Goal: Task Accomplishment & Management: Manage account settings

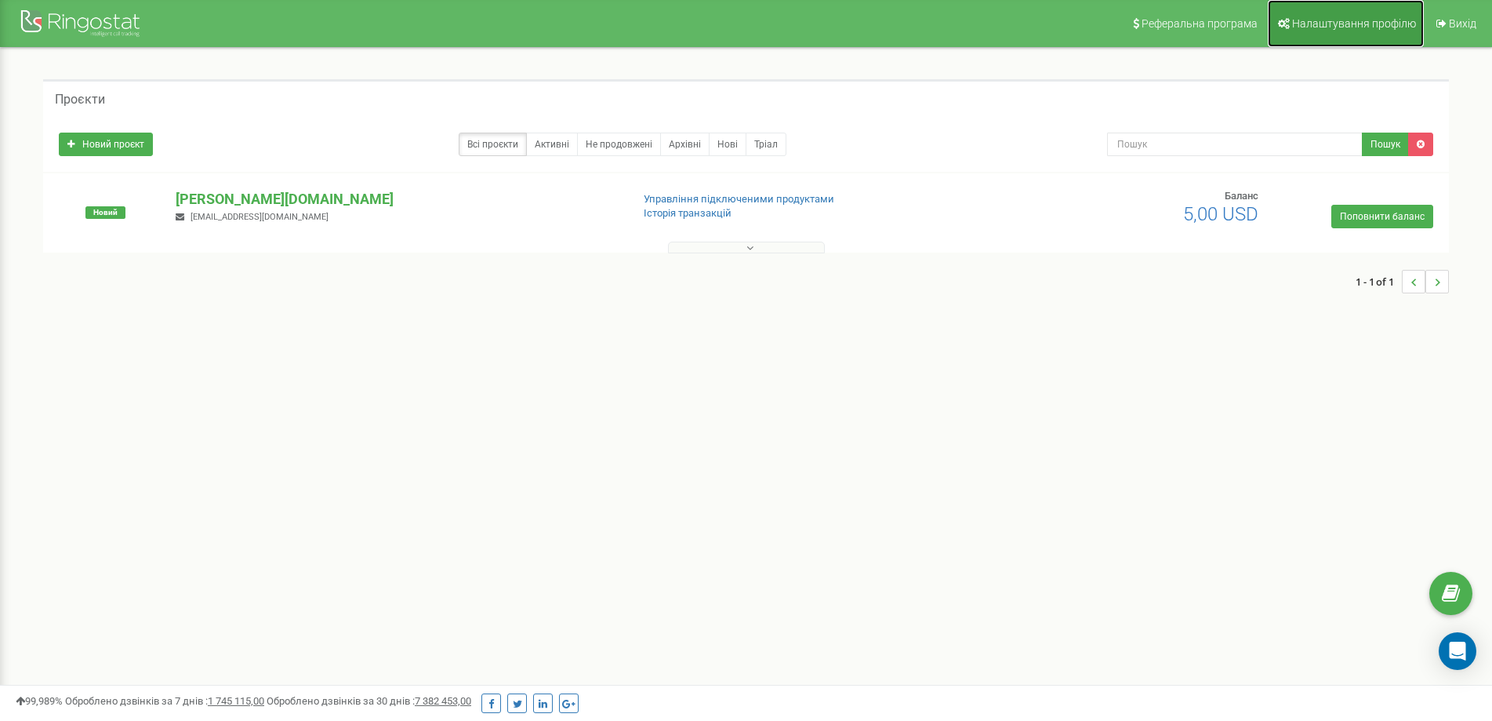
click at [1352, 15] on link "Налаштування профілю" at bounding box center [1346, 23] width 156 height 47
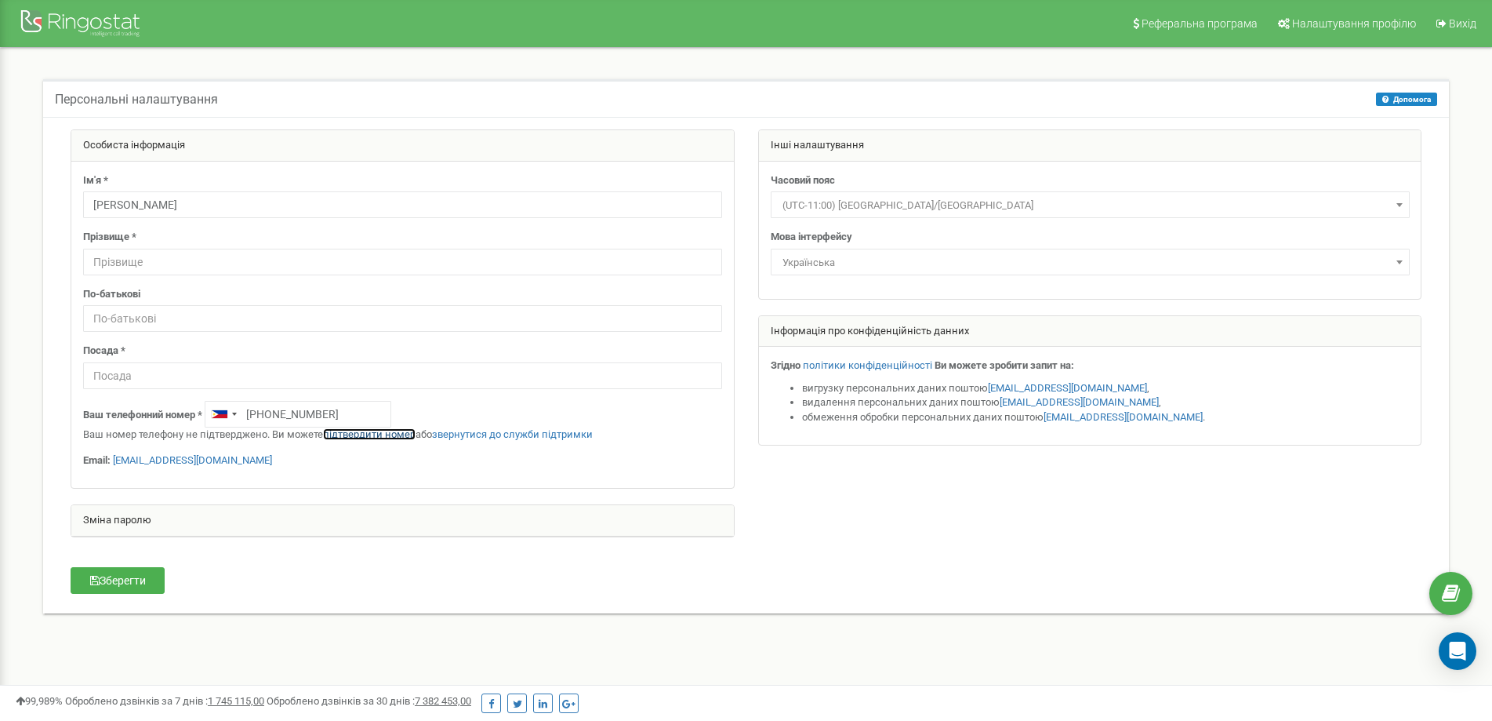
click at [362, 434] on link "підтвердити номер" at bounding box center [369, 434] width 93 height 12
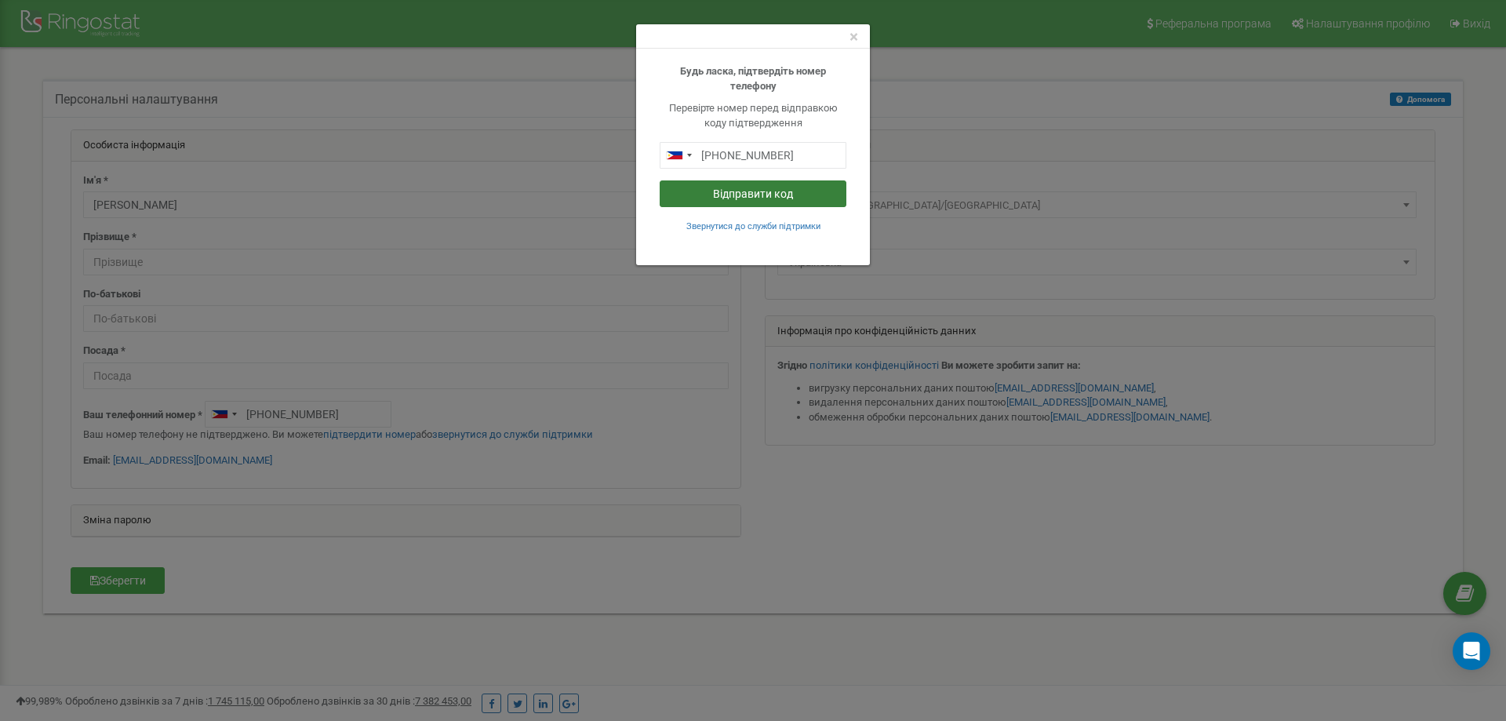
click at [740, 196] on button "Відправити код" at bounding box center [753, 193] width 187 height 27
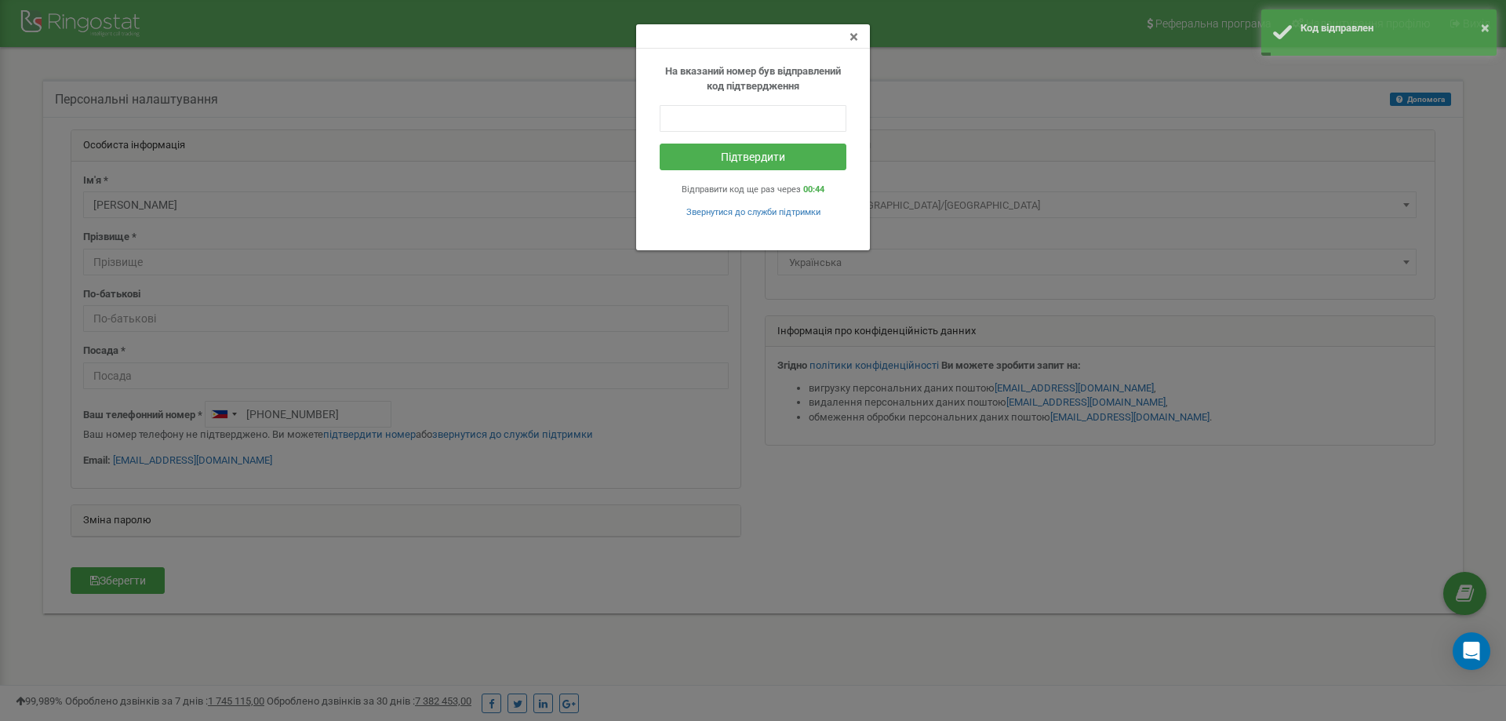
click at [852, 38] on span "×" at bounding box center [853, 36] width 9 height 19
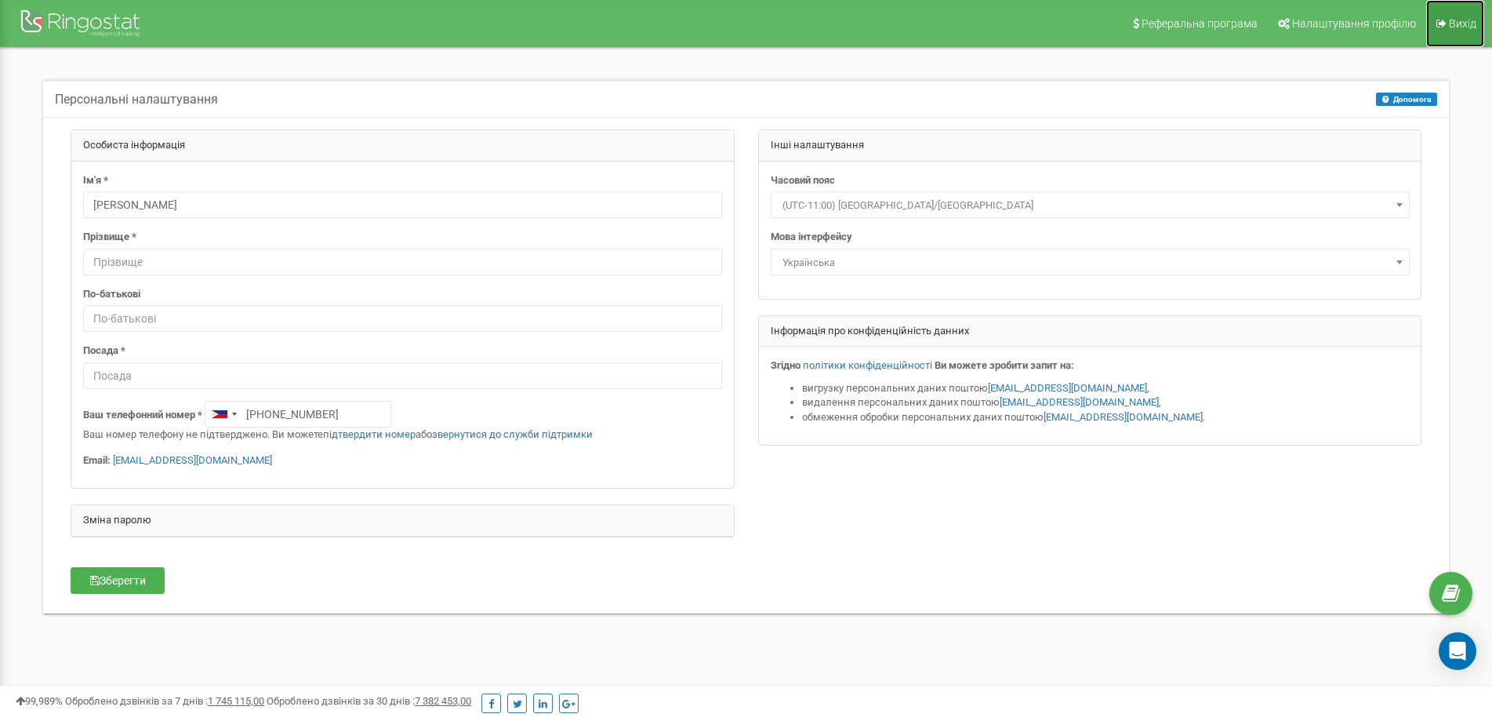
click at [1458, 24] on span "Вихід" at bounding box center [1462, 23] width 27 height 13
